Goal: Information Seeking & Learning: Learn about a topic

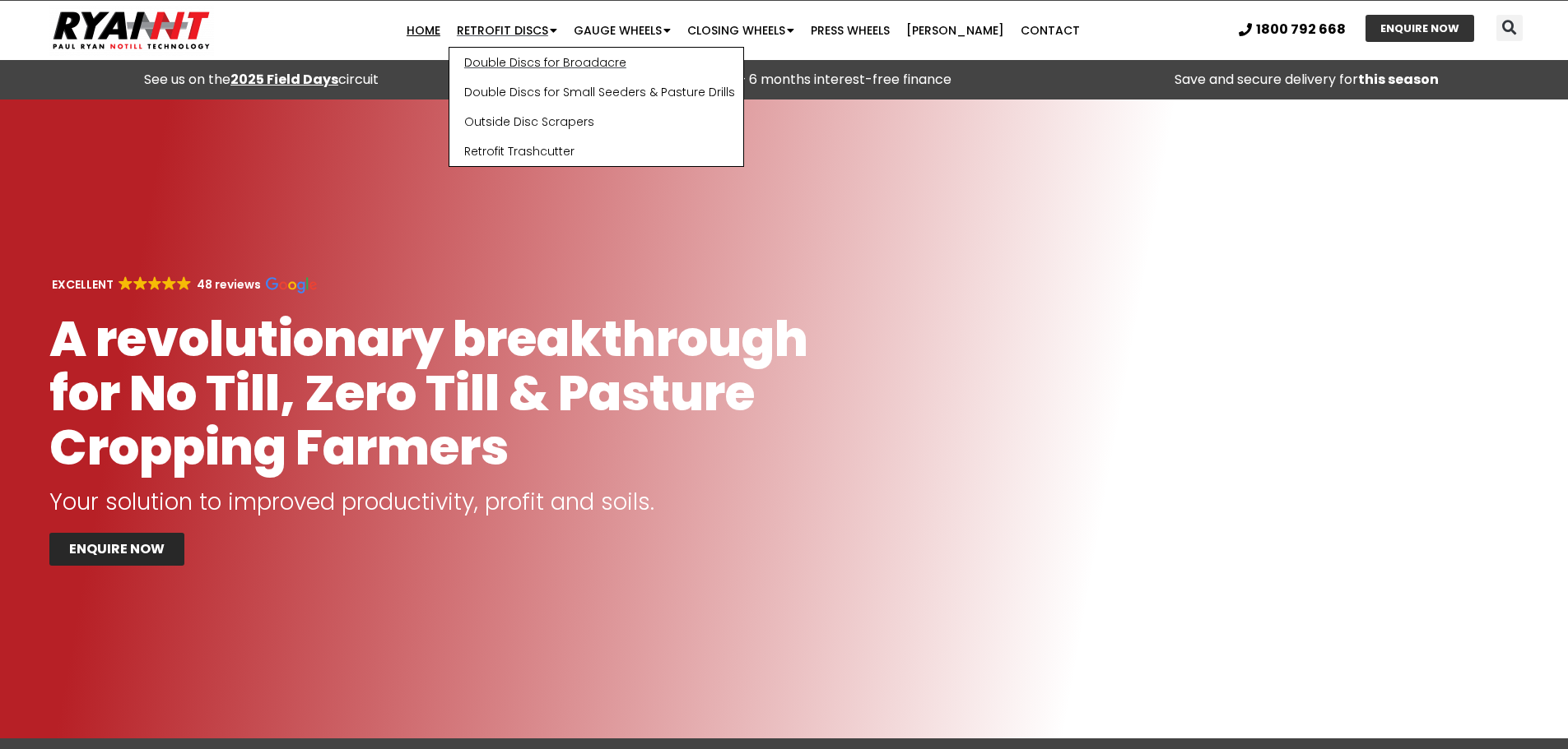
click at [527, 64] on link "Double Discs for Broadacre" at bounding box center [596, 62] width 294 height 30
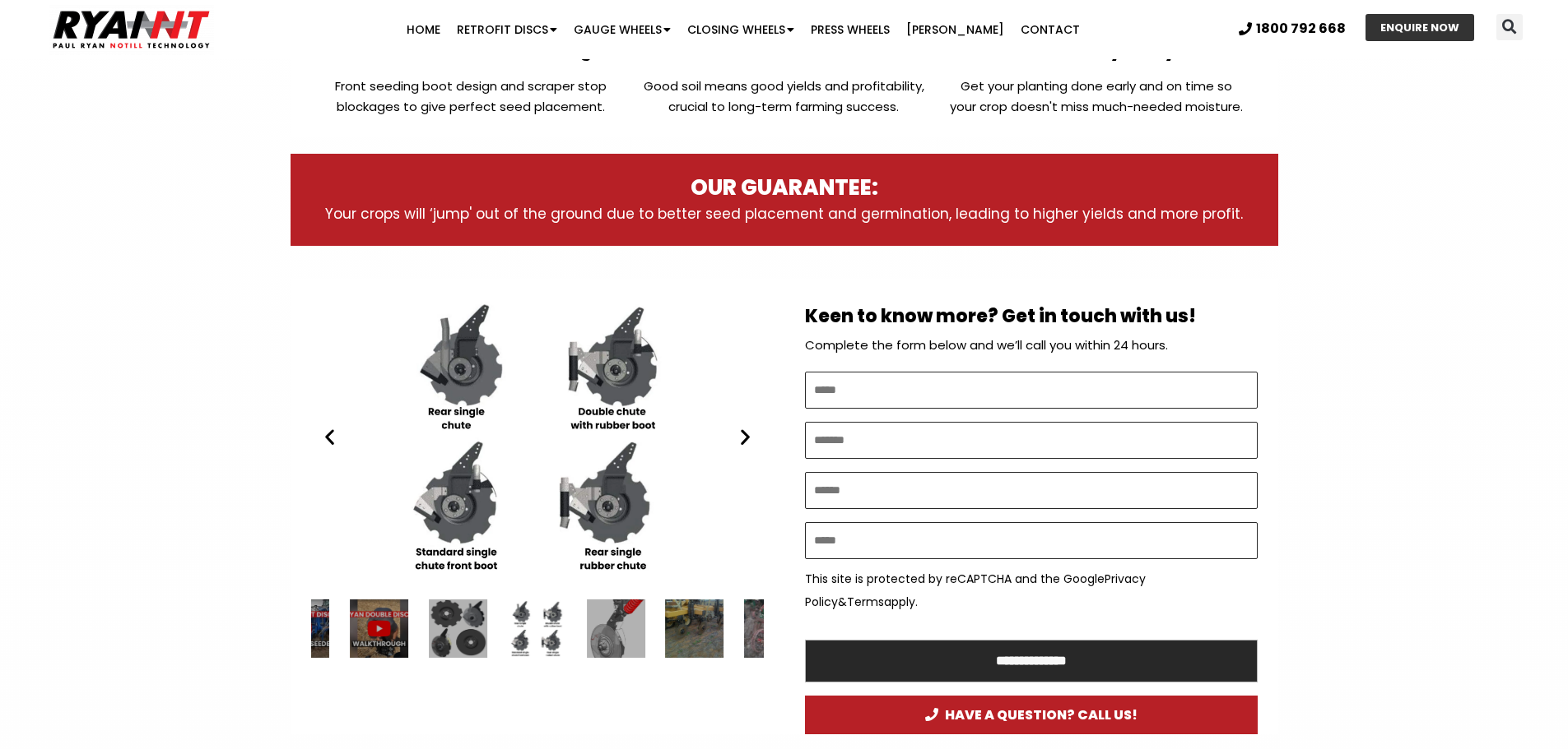
scroll to position [658, 0]
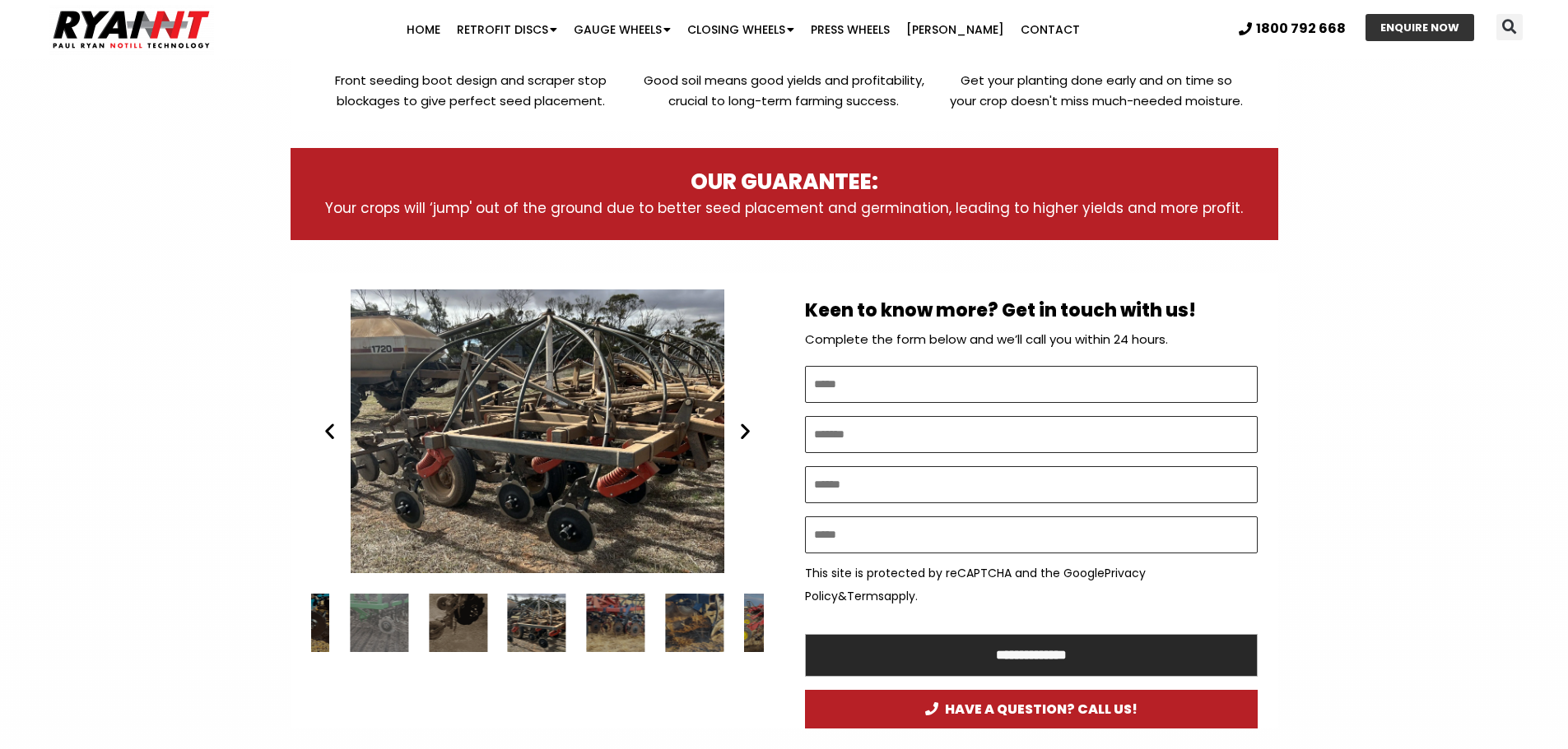
click at [556, 441] on div "Disc seeder - RYAN NT Flexicoil Double Discs" at bounding box center [537, 431] width 452 height 284
click at [546, 460] on div "Disc seeder - RYAN NT Flexicoil Double Discs" at bounding box center [537, 431] width 452 height 284
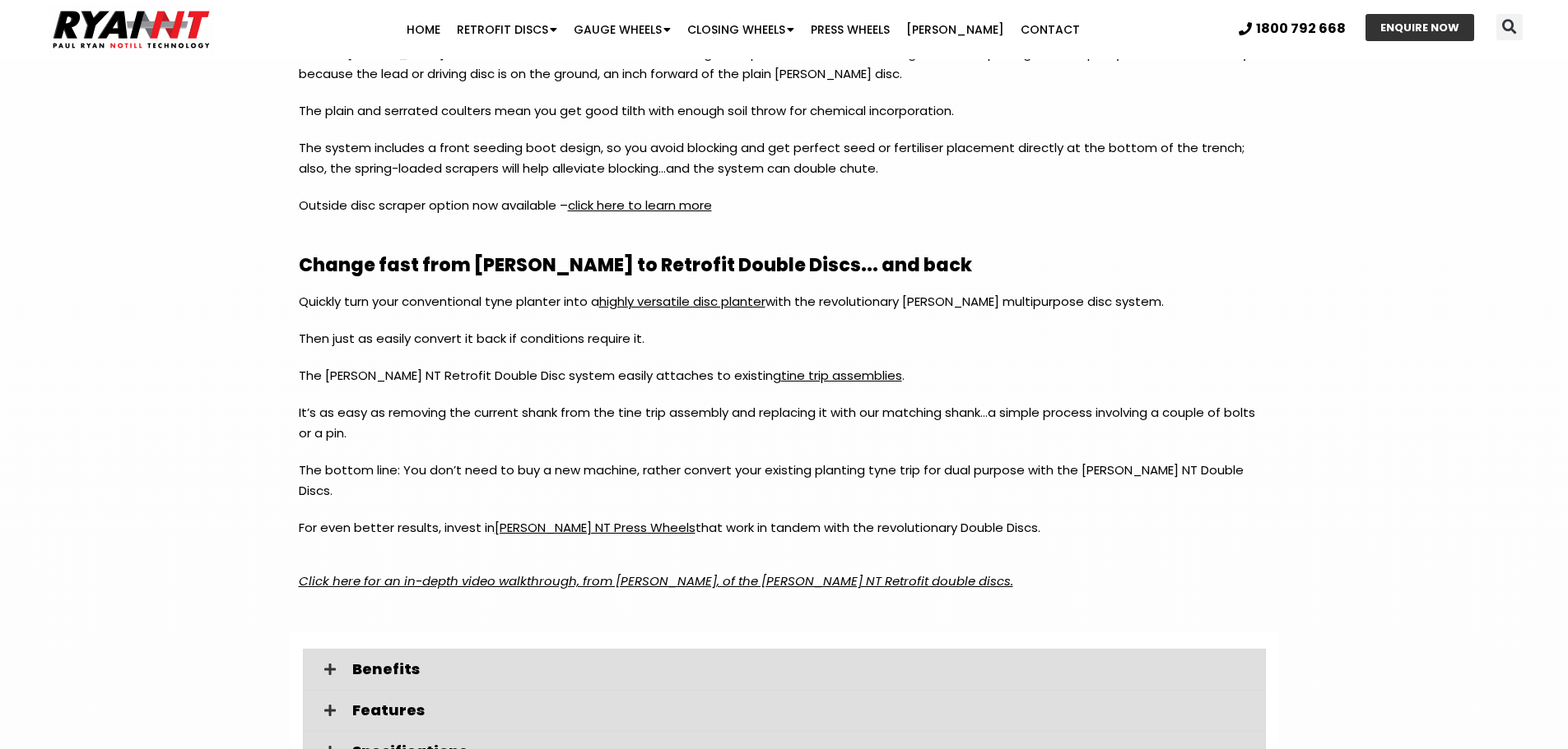
scroll to position [1810, 0]
click at [383, 571] on em "Click here for an in-depth video walkthrough, from Paul Ryan, of the RYAN NT Re…" at bounding box center [656, 579] width 715 height 17
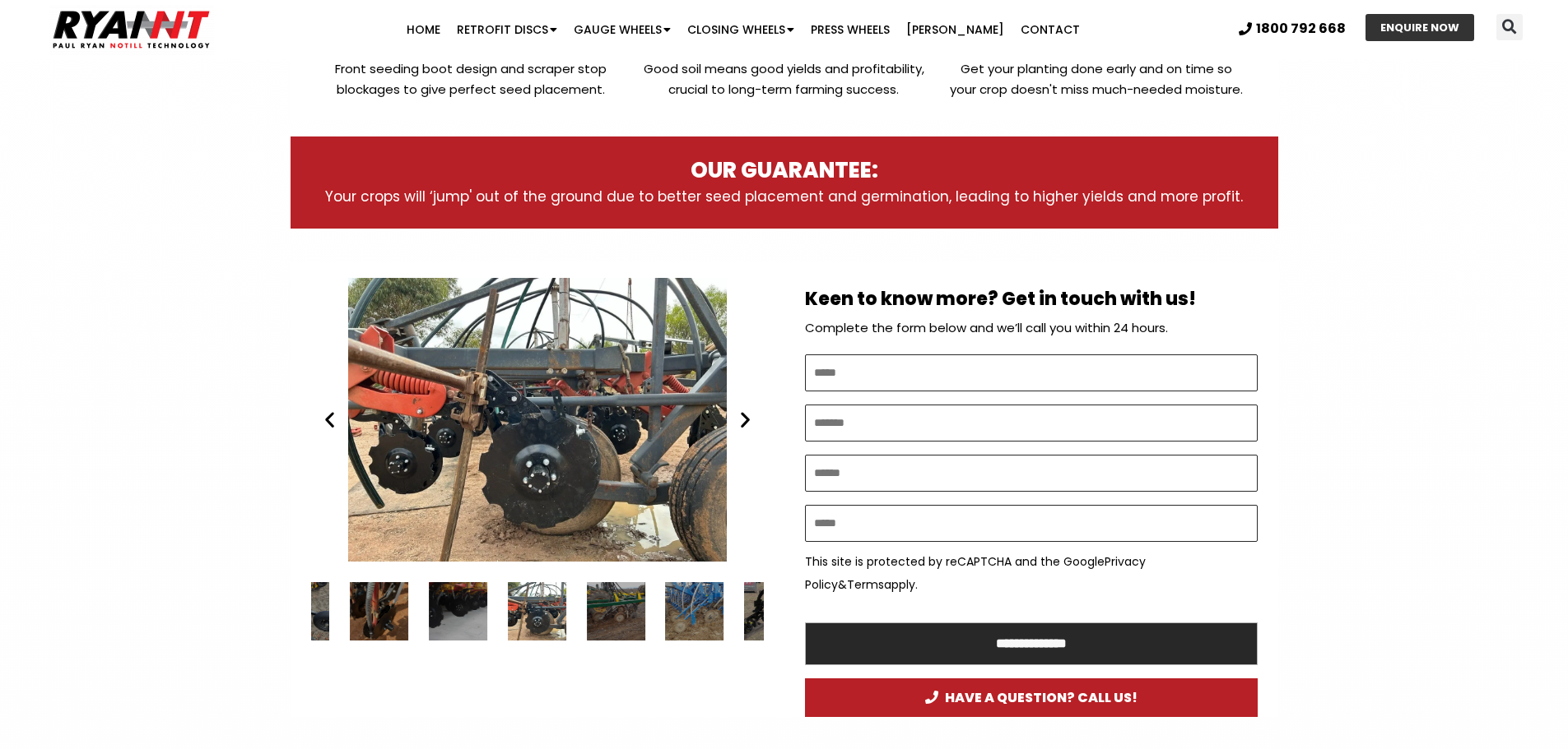
scroll to position [658, 0]
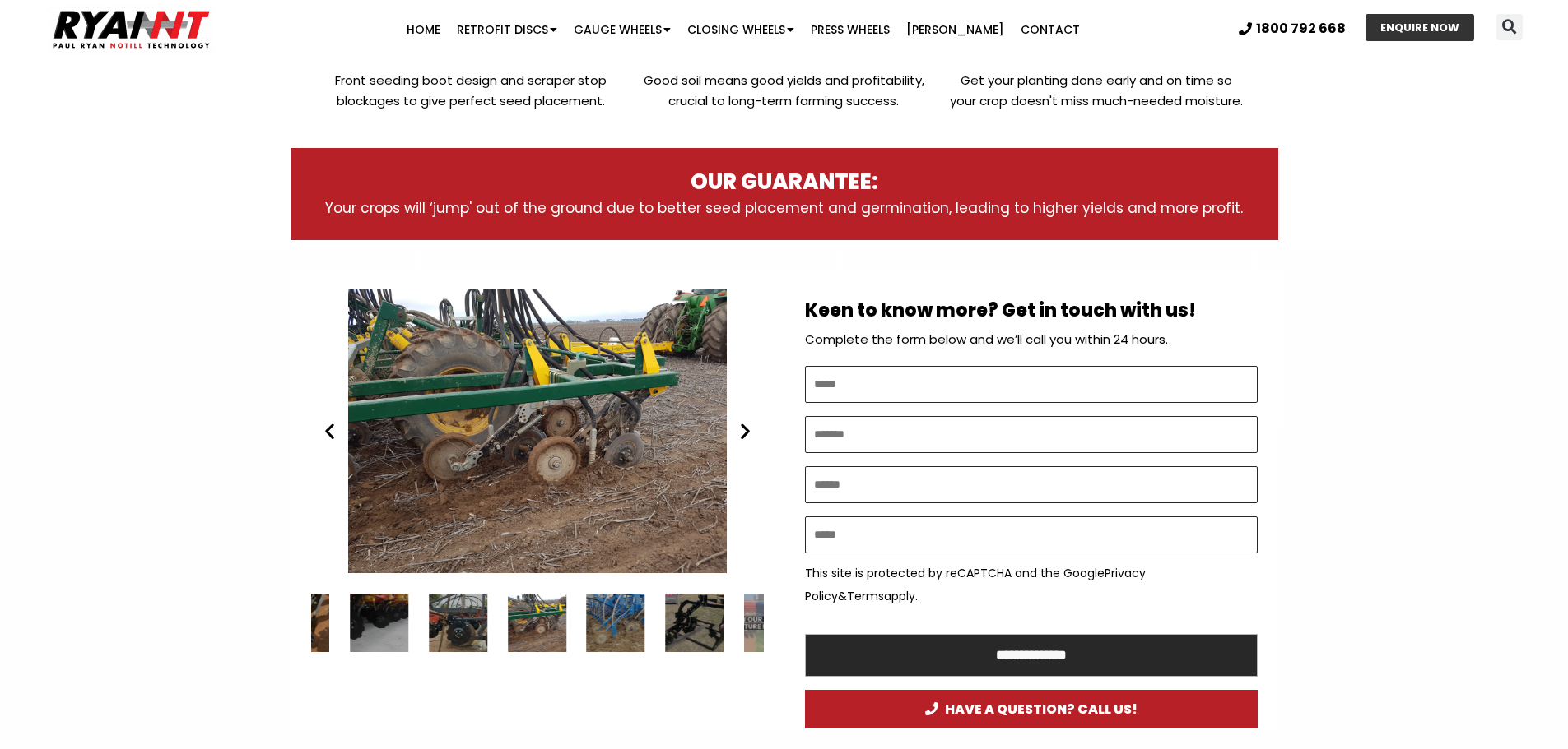
click at [858, 27] on link "Press Wheels" at bounding box center [850, 29] width 95 height 33
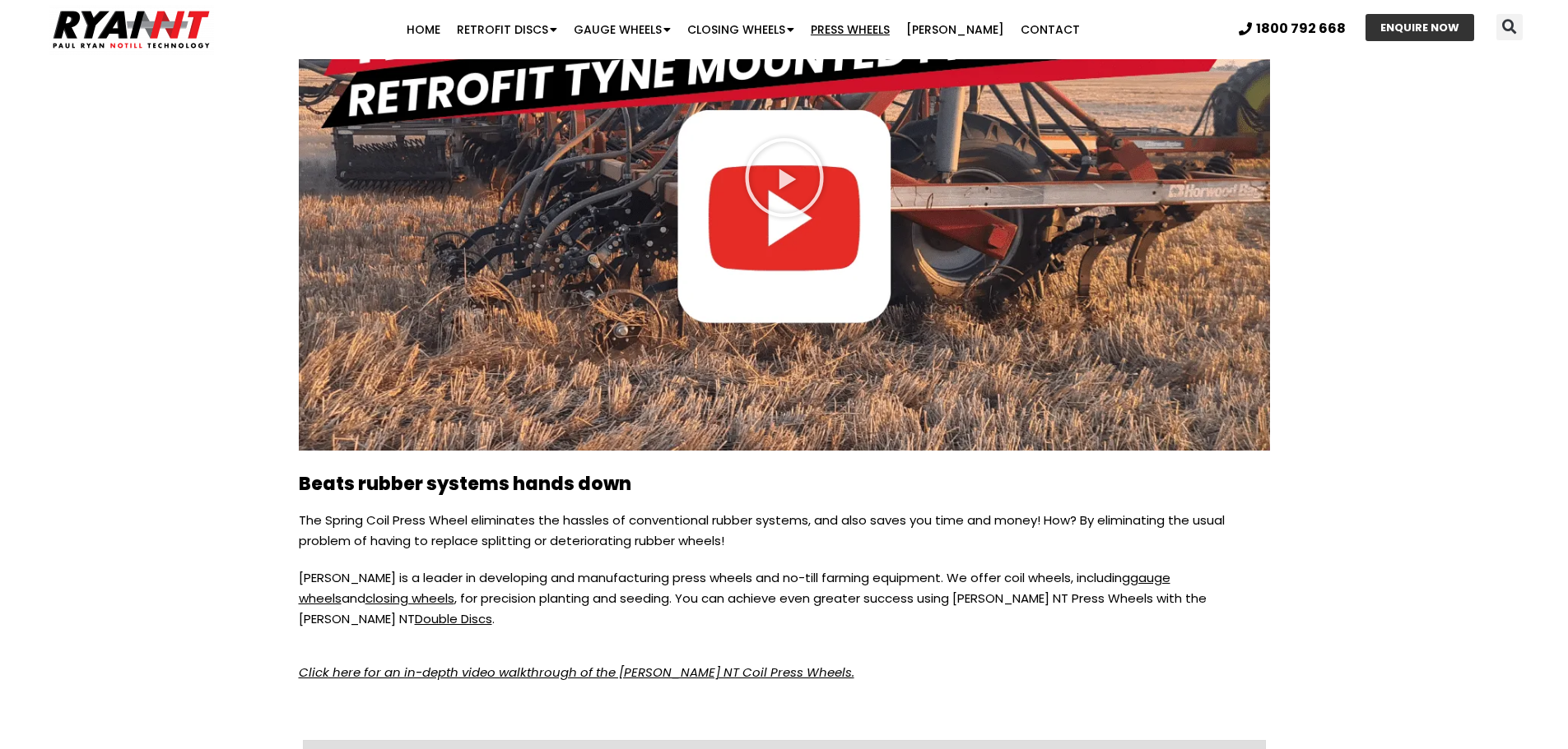
scroll to position [2715, 0]
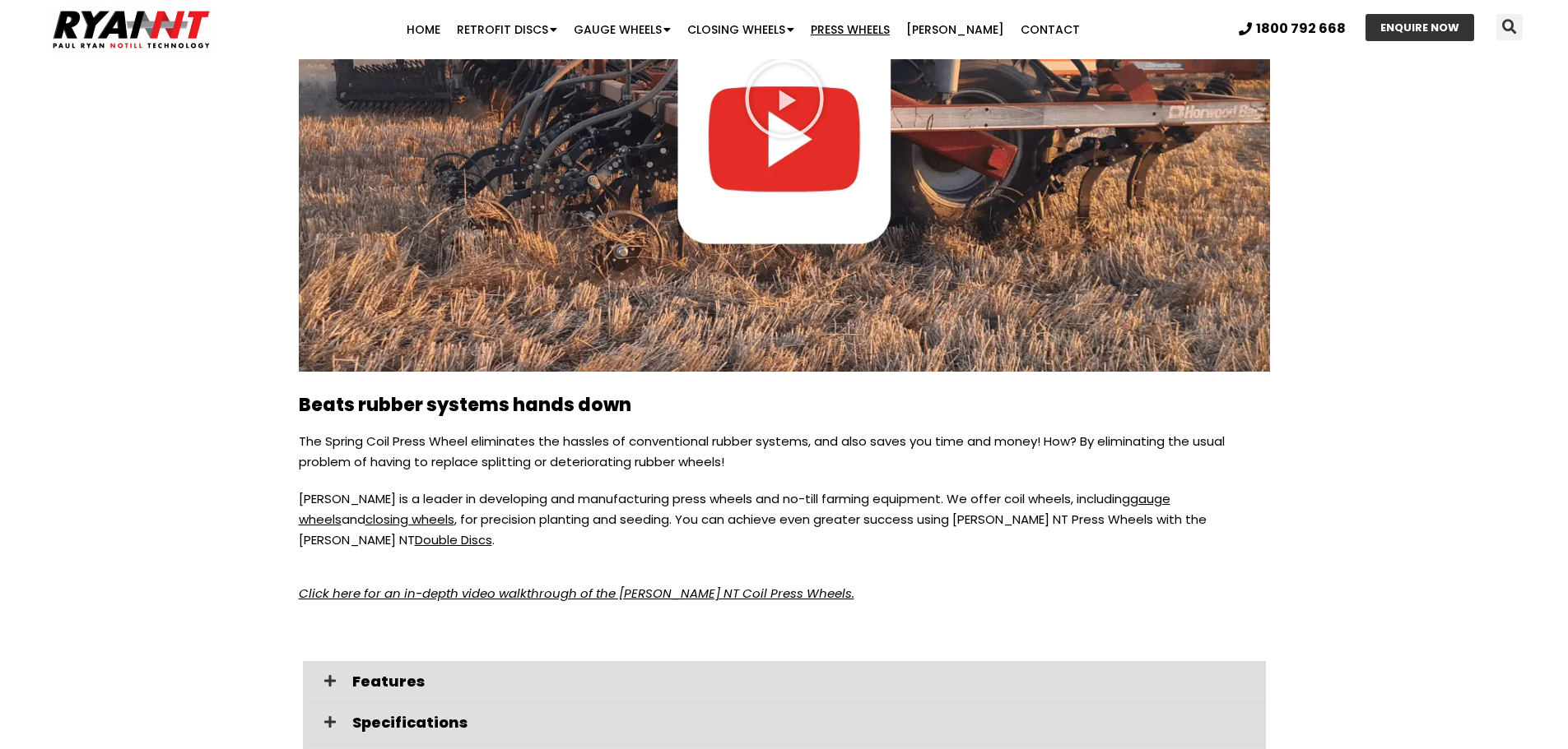
click at [534, 585] on em "Click here for an in-depth video walkthrough of the [PERSON_NAME] NT Coil Press…" at bounding box center [576, 593] width 555 height 17
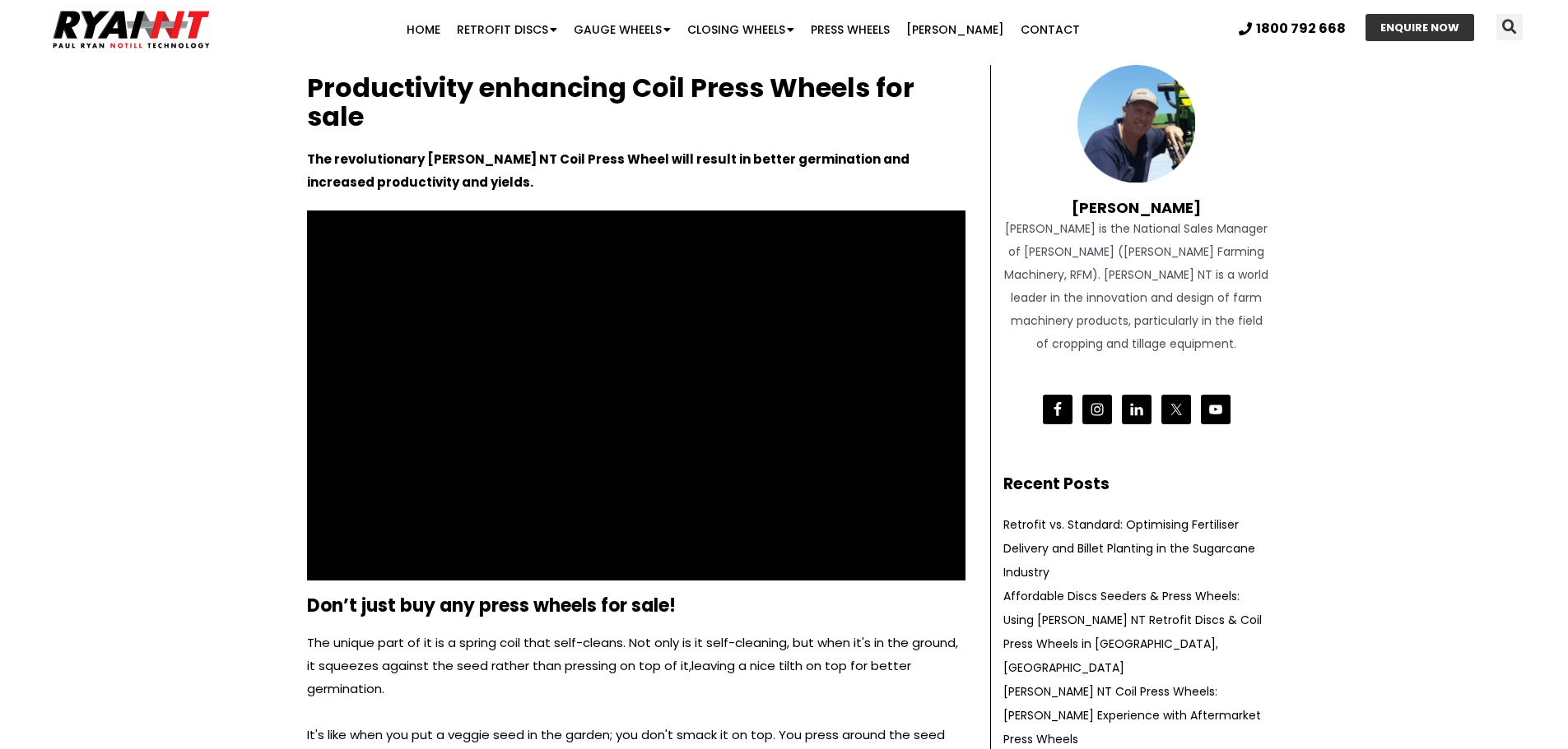
scroll to position [82, 0]
